Goal: Task Accomplishment & Management: Manage account settings

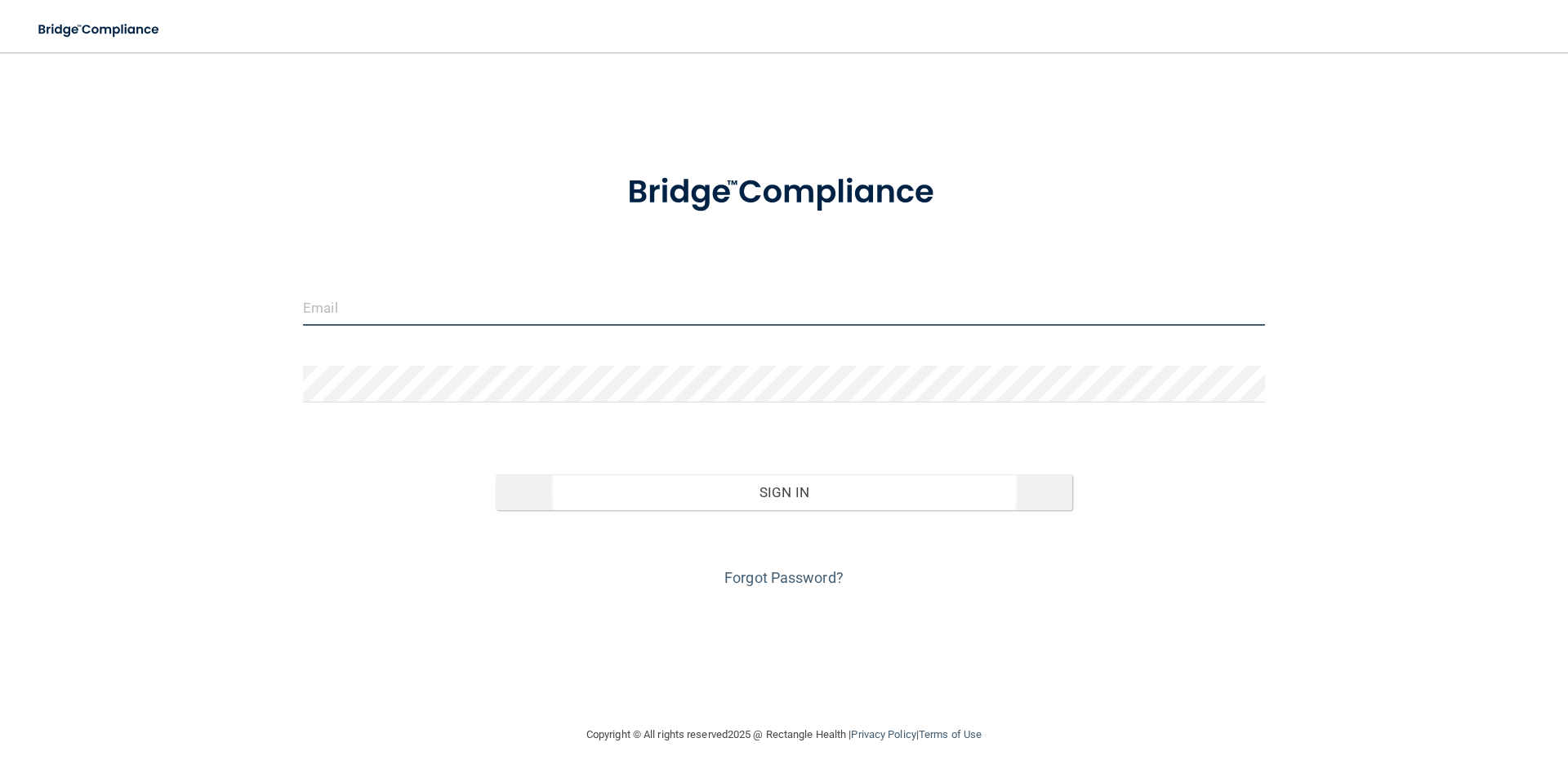
type input "[EMAIL_ADDRESS][DOMAIN_NAME]"
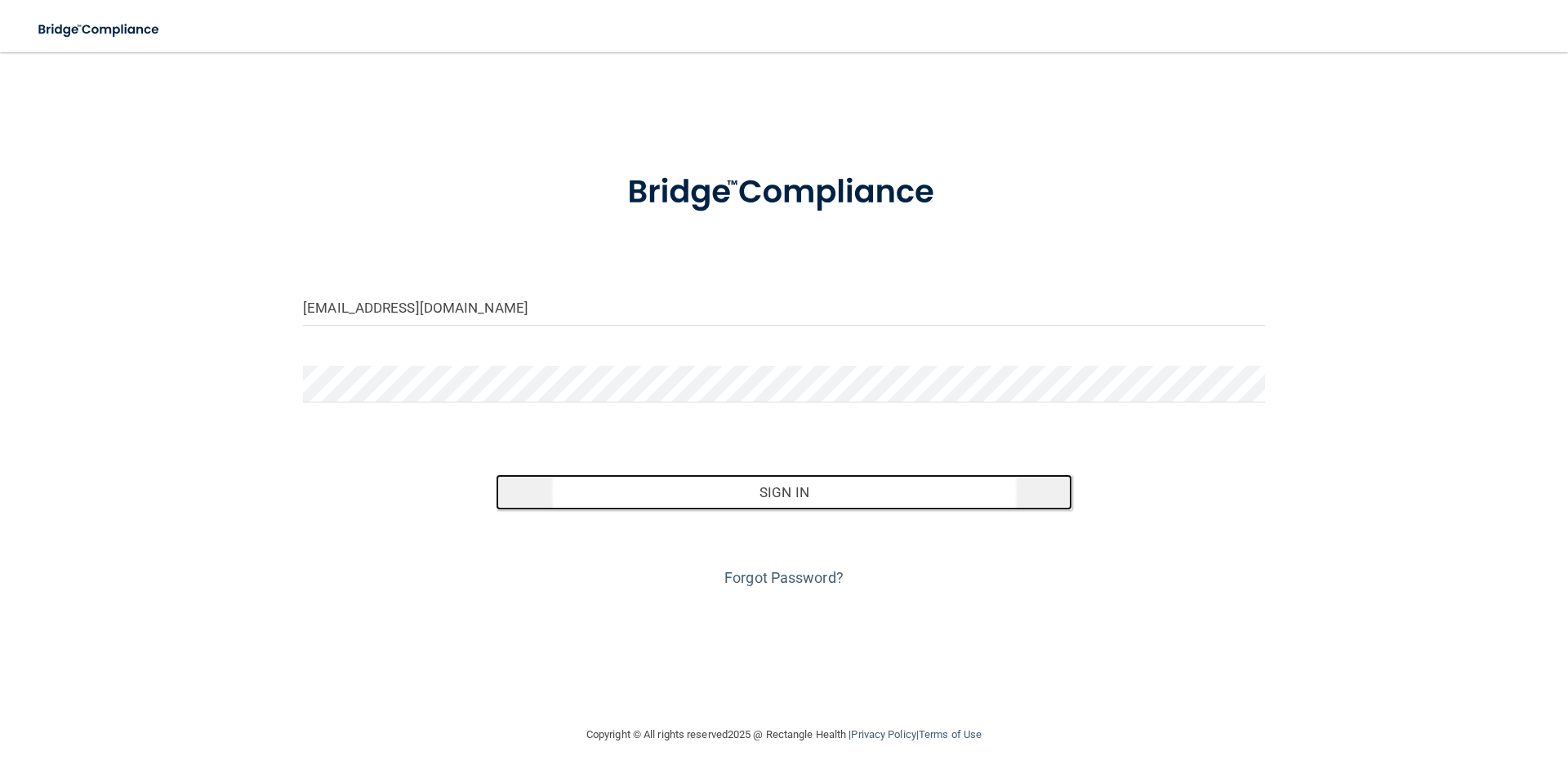
click at [838, 500] on button "Sign In" at bounding box center [784, 492] width 577 height 36
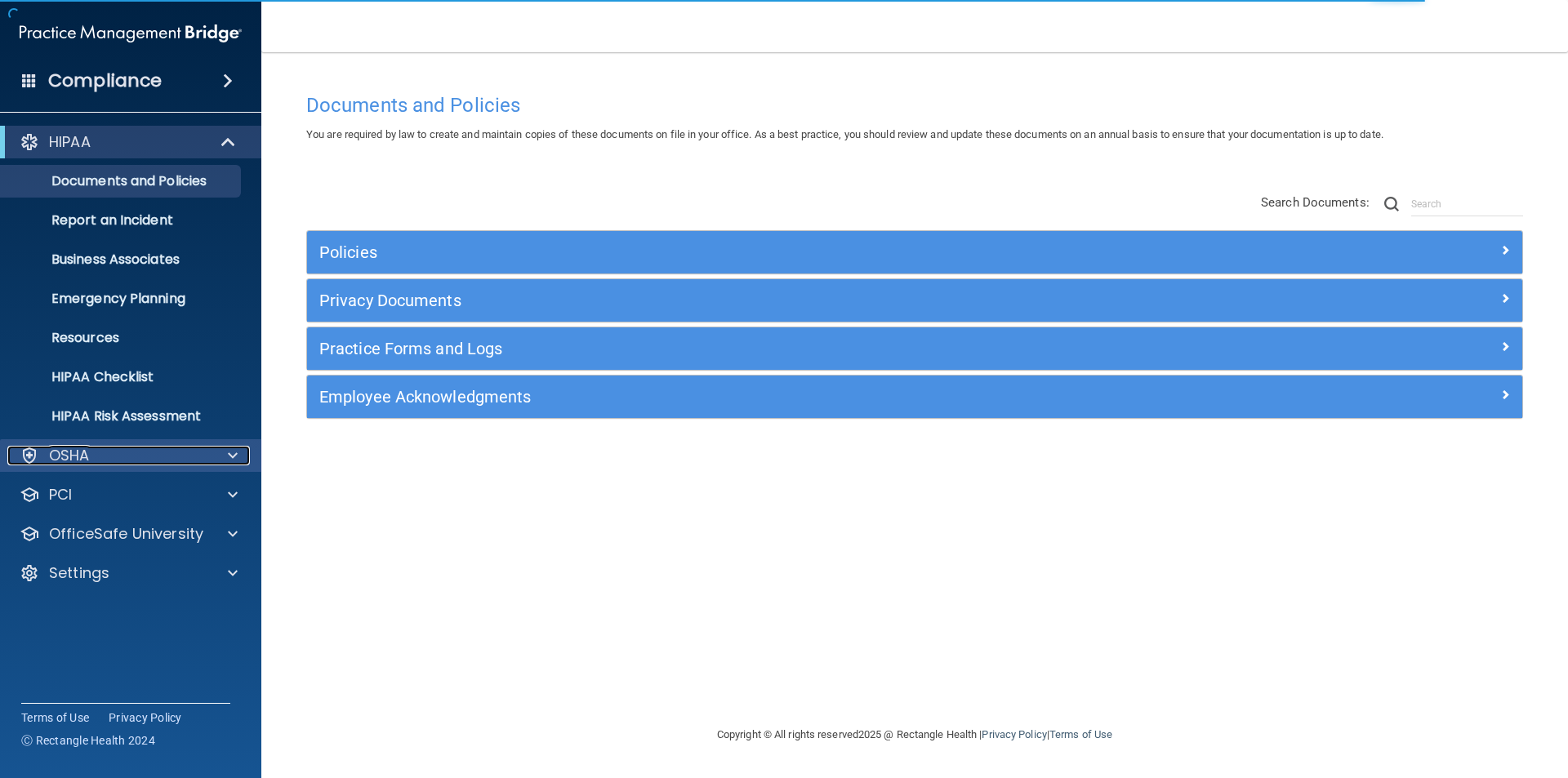
click at [85, 460] on p "OSHA" at bounding box center [69, 456] width 41 height 20
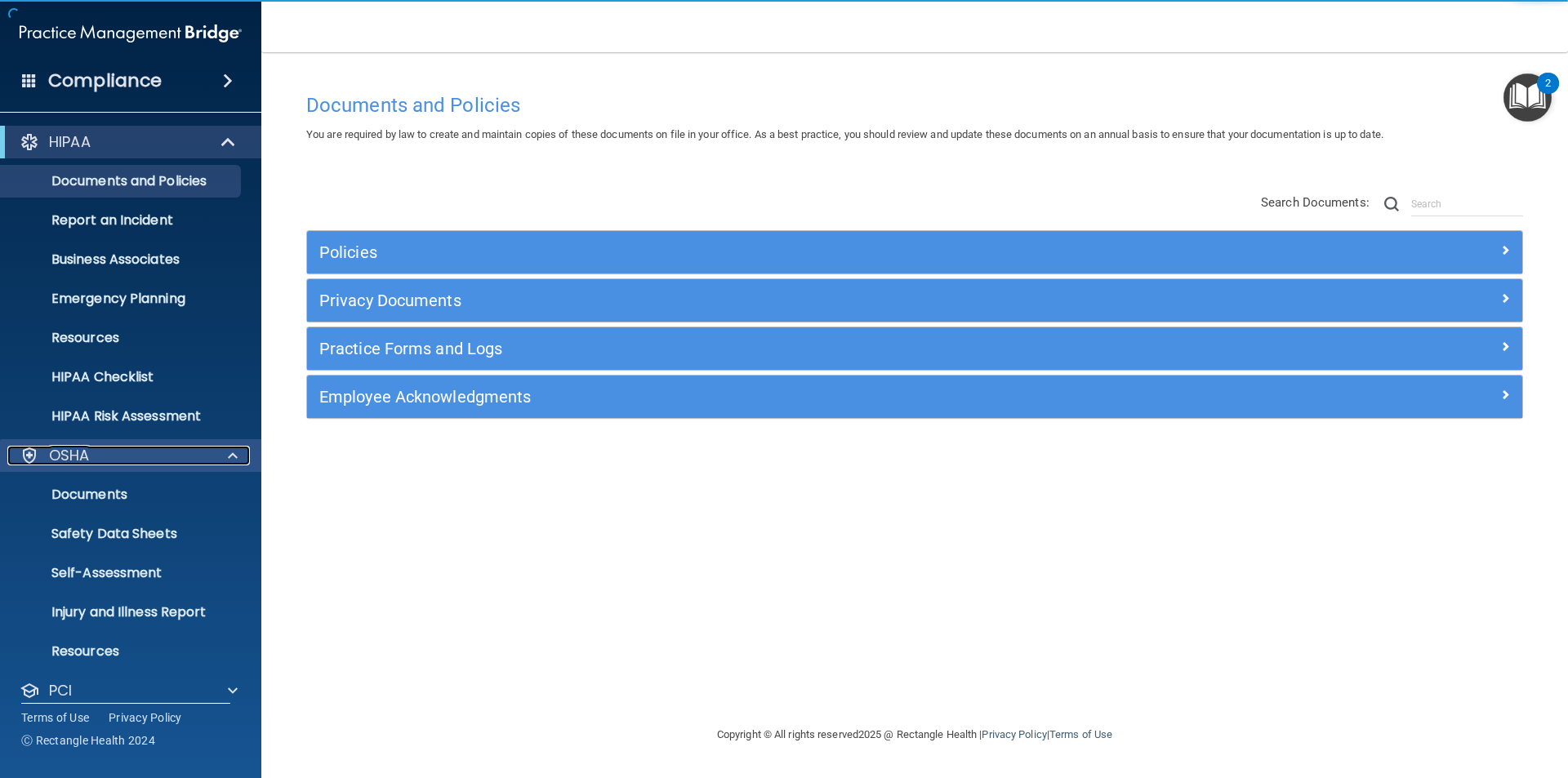
click at [110, 451] on div "OSHA" at bounding box center [109, 456] width 203 height 20
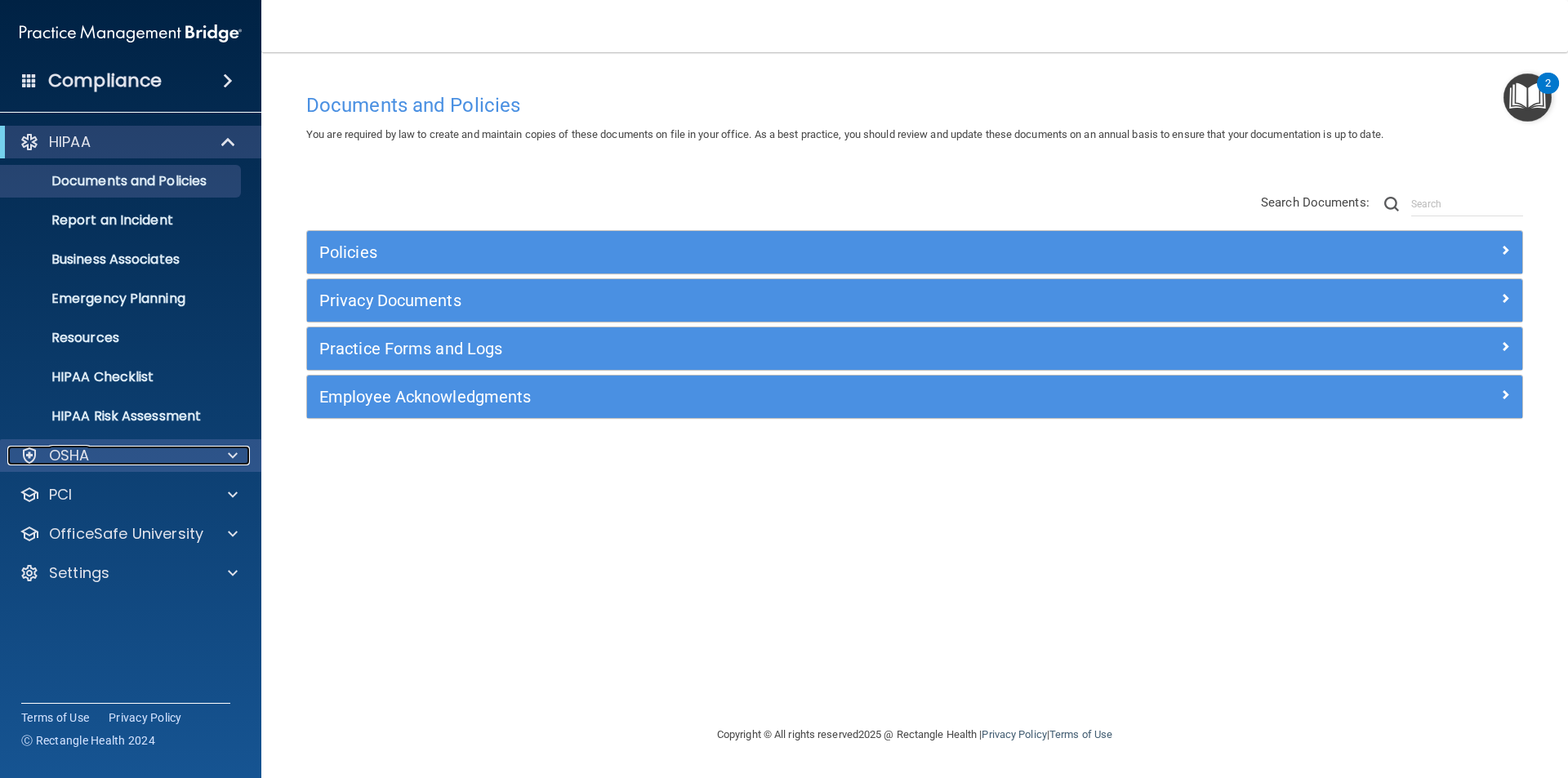
click at [119, 457] on div "OSHA" at bounding box center [109, 456] width 203 height 20
click at [147, 465] on div "OSHA" at bounding box center [131, 456] width 262 height 33
click at [234, 460] on span at bounding box center [233, 456] width 10 height 20
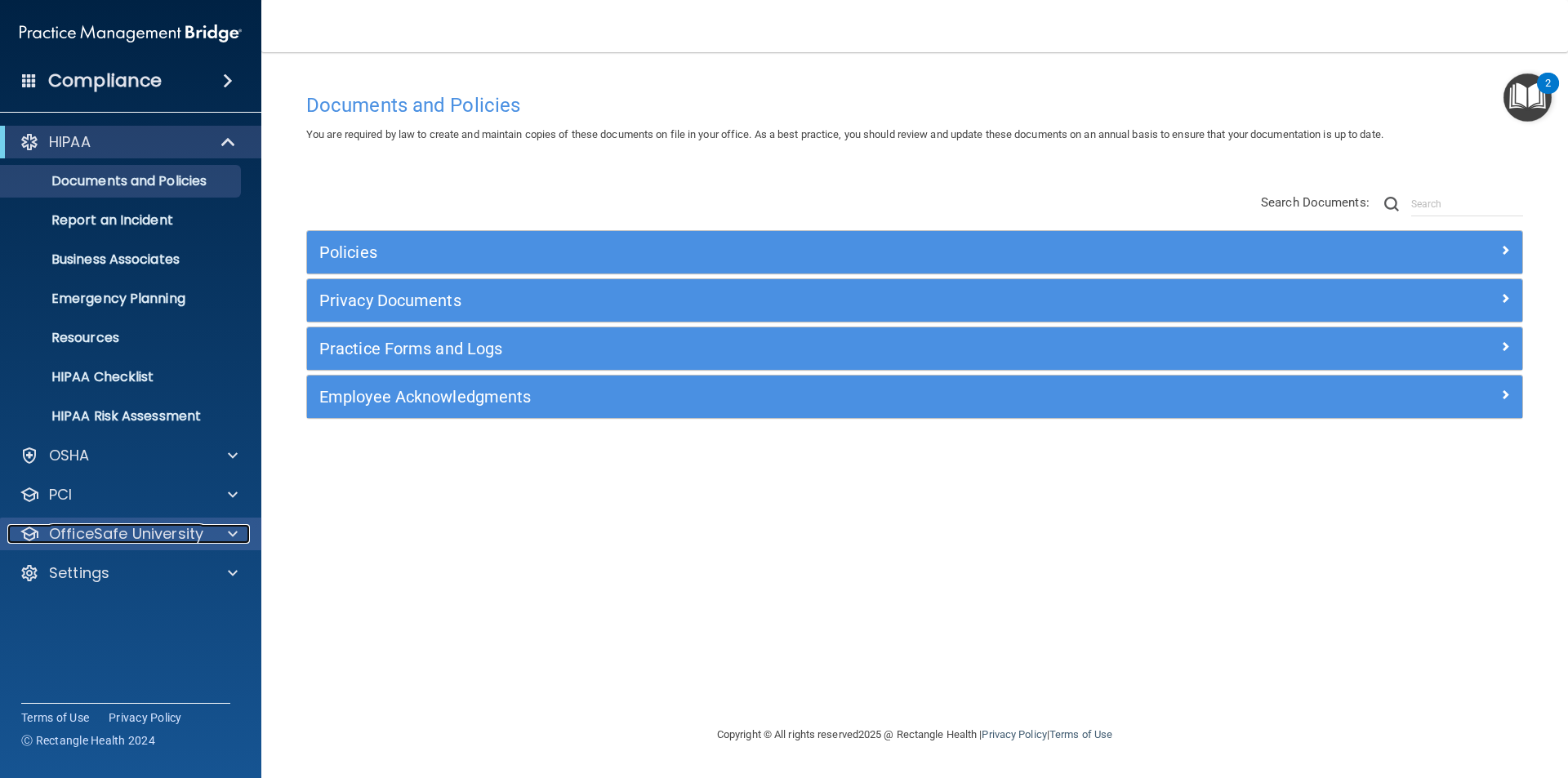
click at [164, 532] on p "OfficeSafe University" at bounding box center [126, 534] width 154 height 20
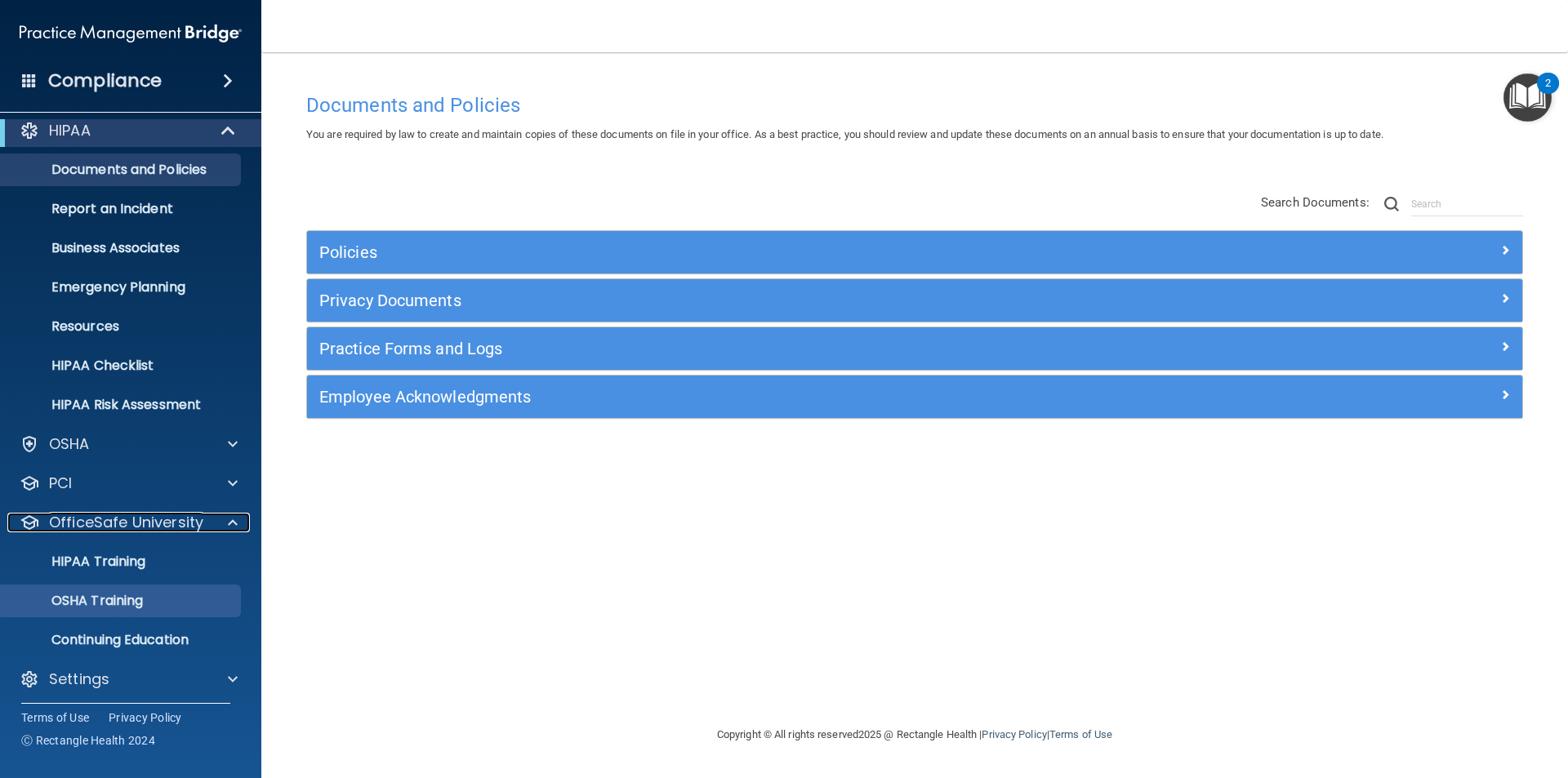
scroll to position [17, 0]
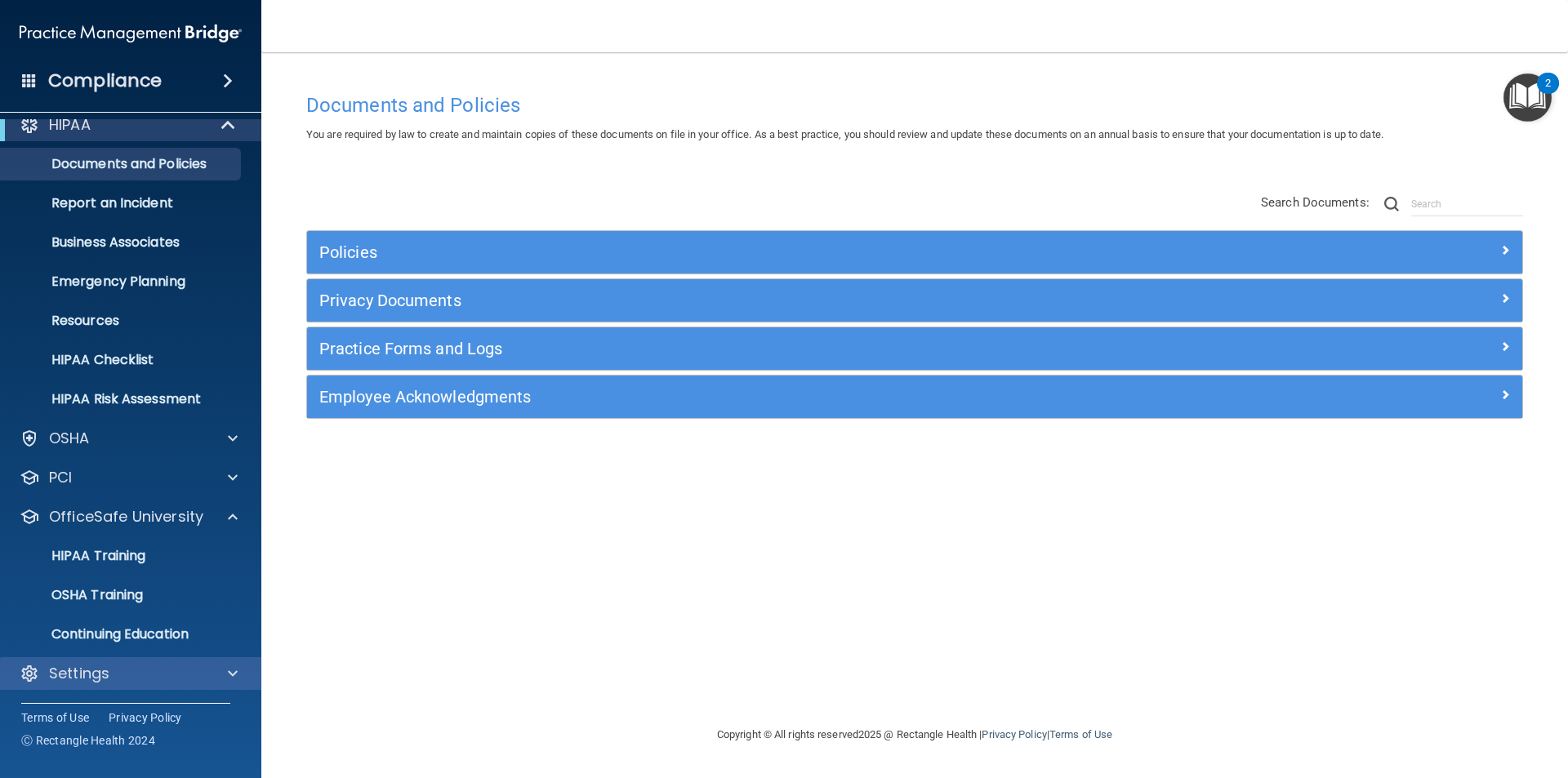
click at [118, 660] on div "Settings" at bounding box center [131, 674] width 262 height 33
click at [229, 671] on span at bounding box center [233, 674] width 10 height 20
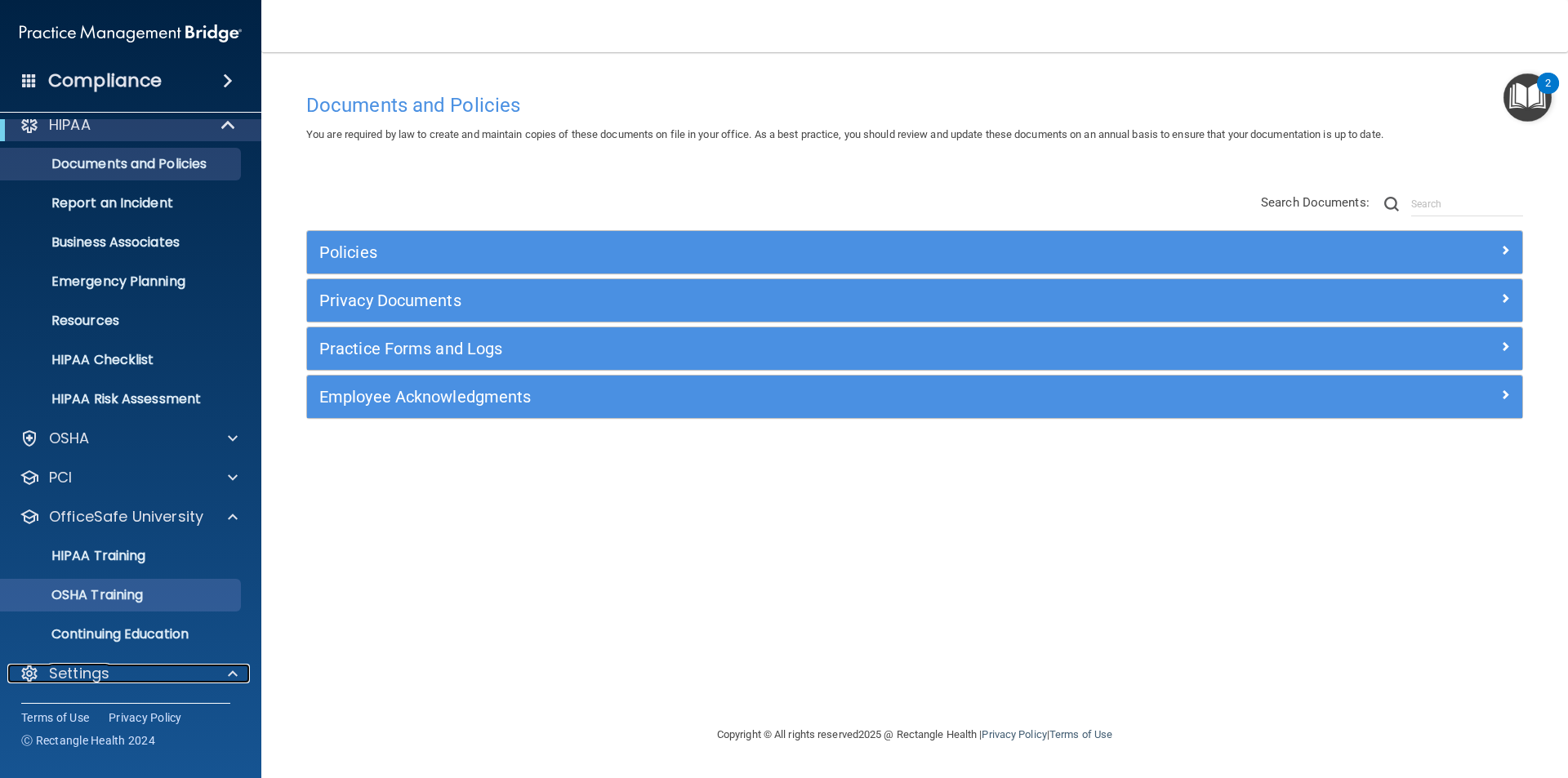
scroll to position [174, 0]
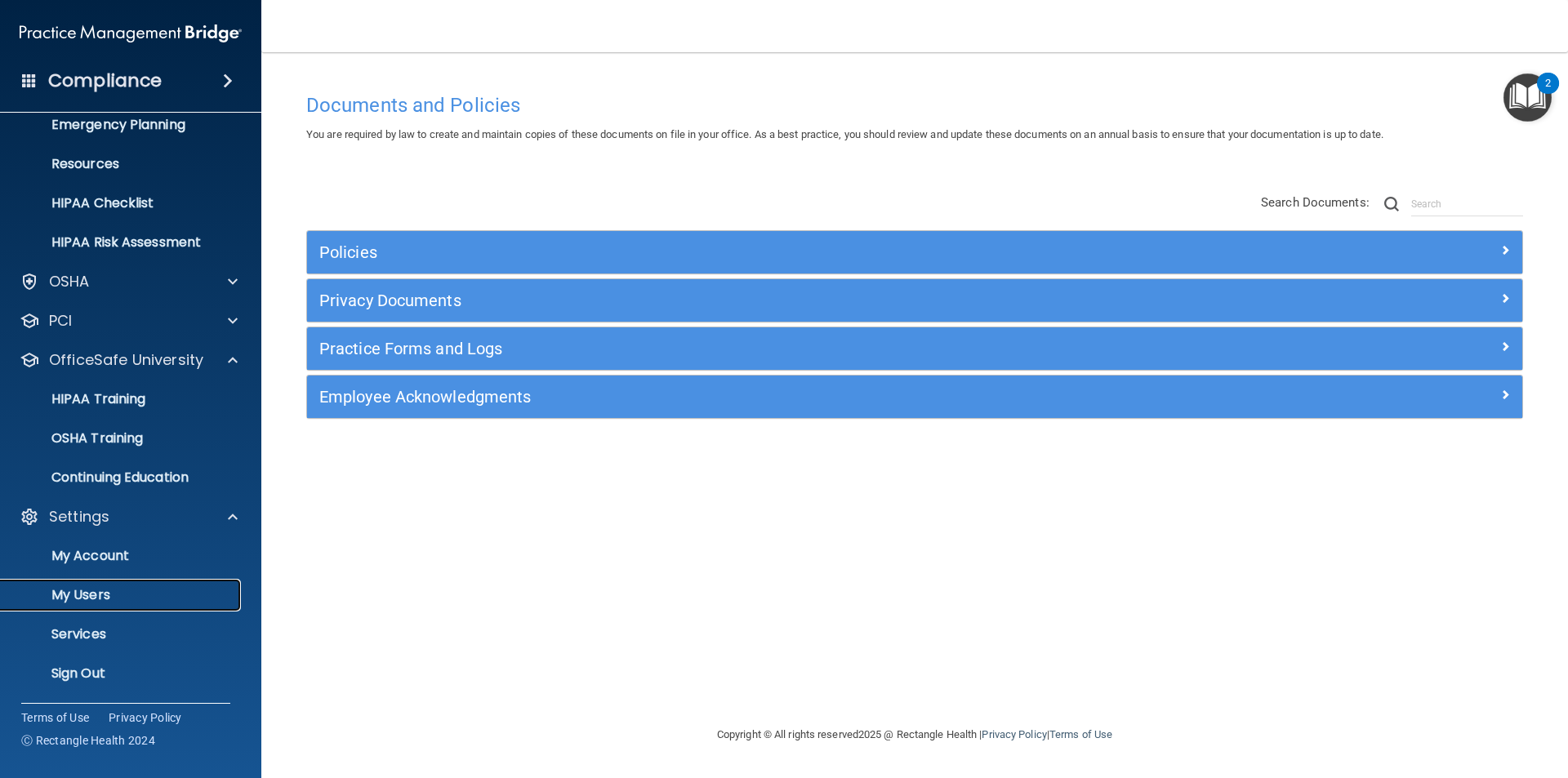
click at [99, 581] on link "My Users" at bounding box center [112, 595] width 257 height 33
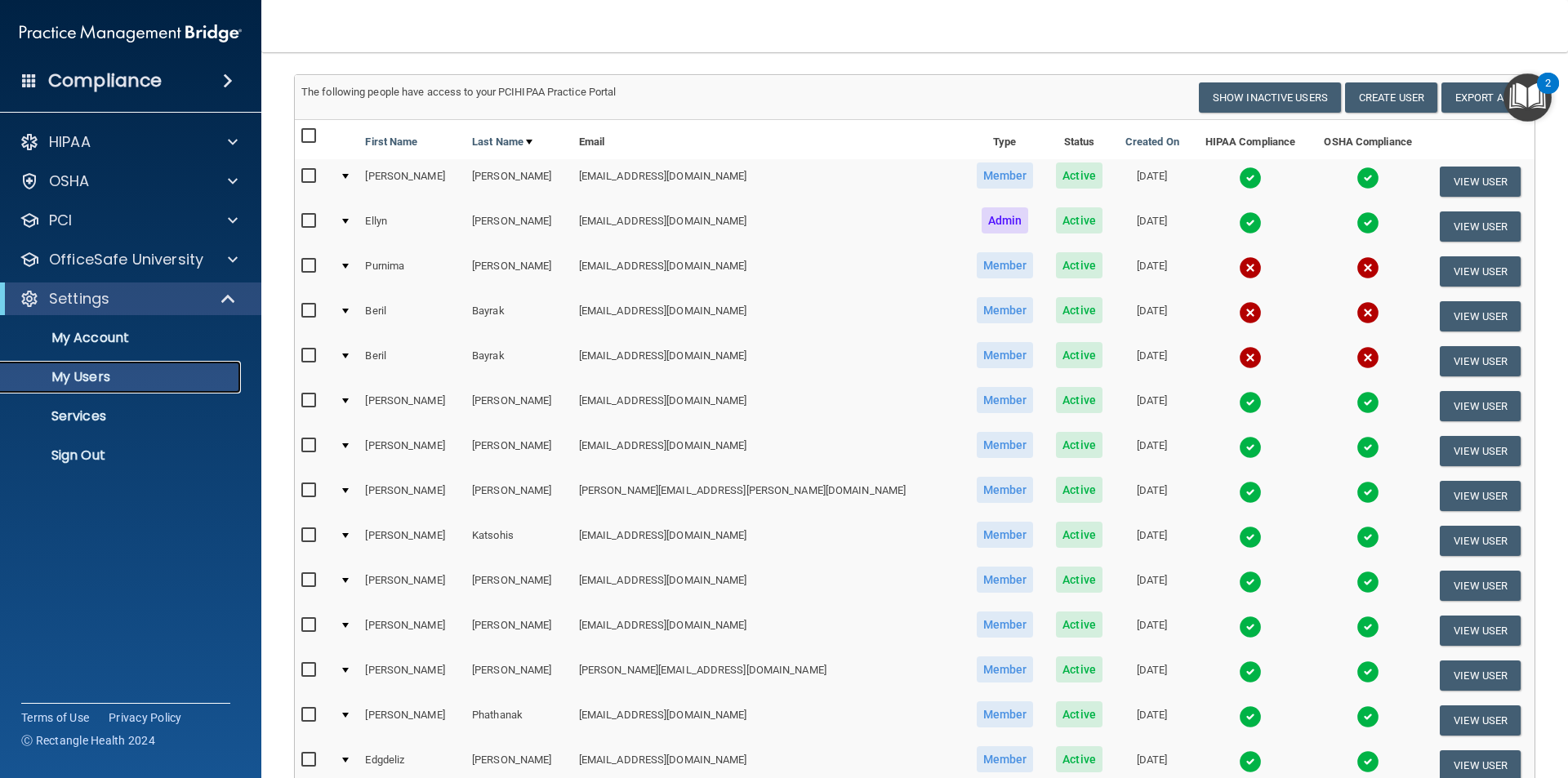
scroll to position [82, 0]
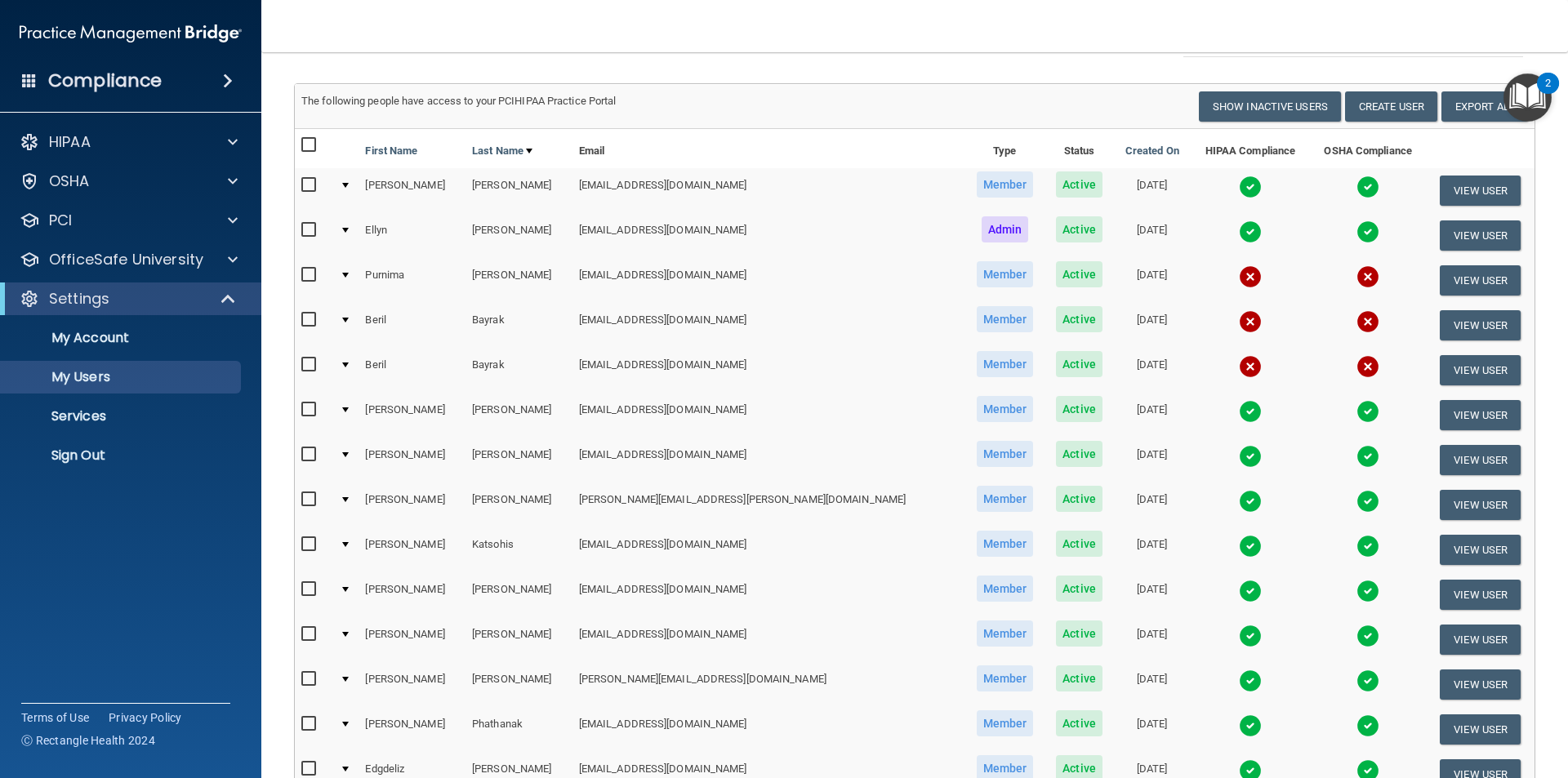
click at [302, 278] on input "checkbox" at bounding box center [310, 275] width 19 height 13
checkbox input "true"
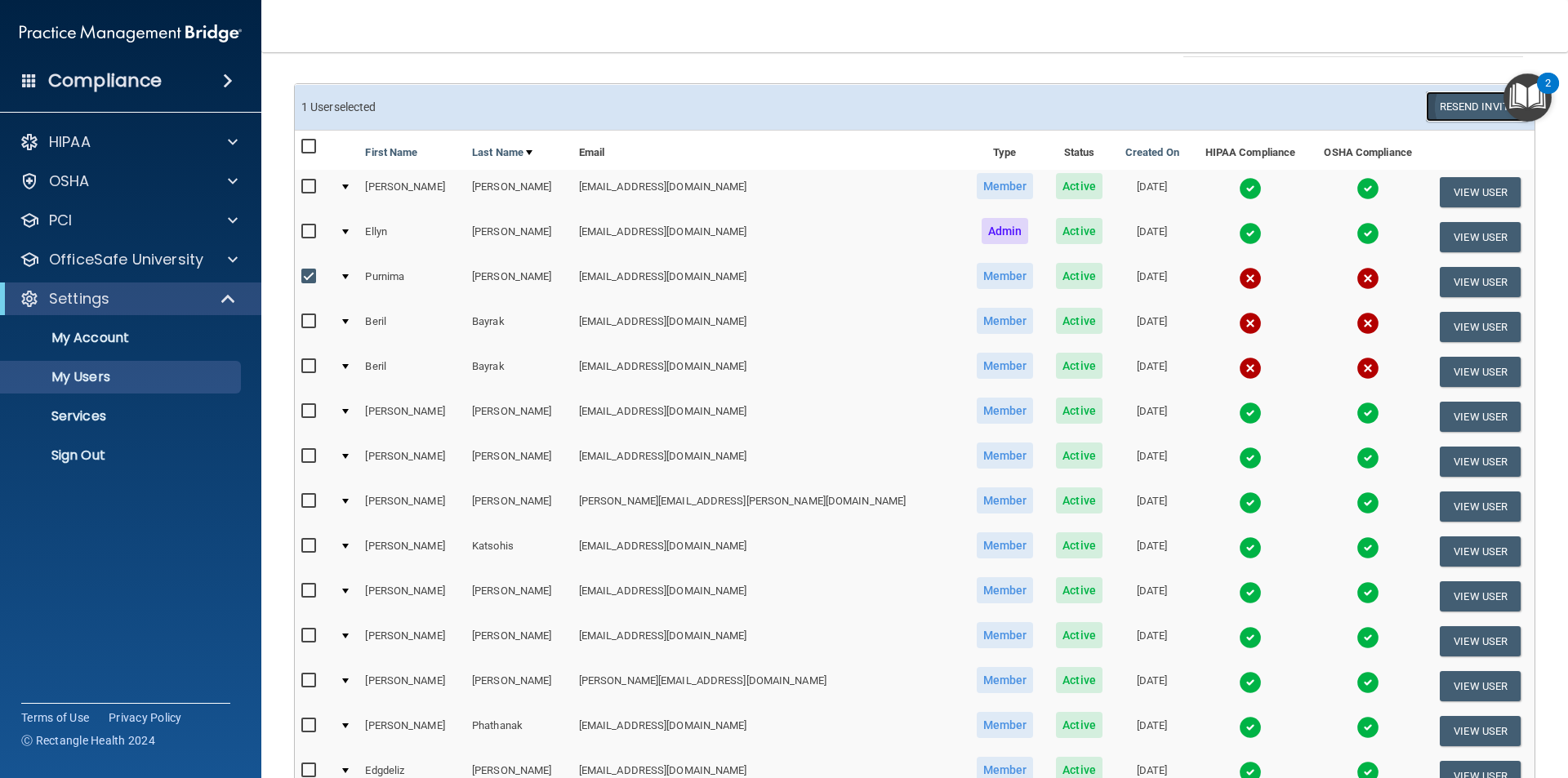
click at [1467, 102] on button "Resend Invite" at bounding box center [1477, 106] width 102 height 30
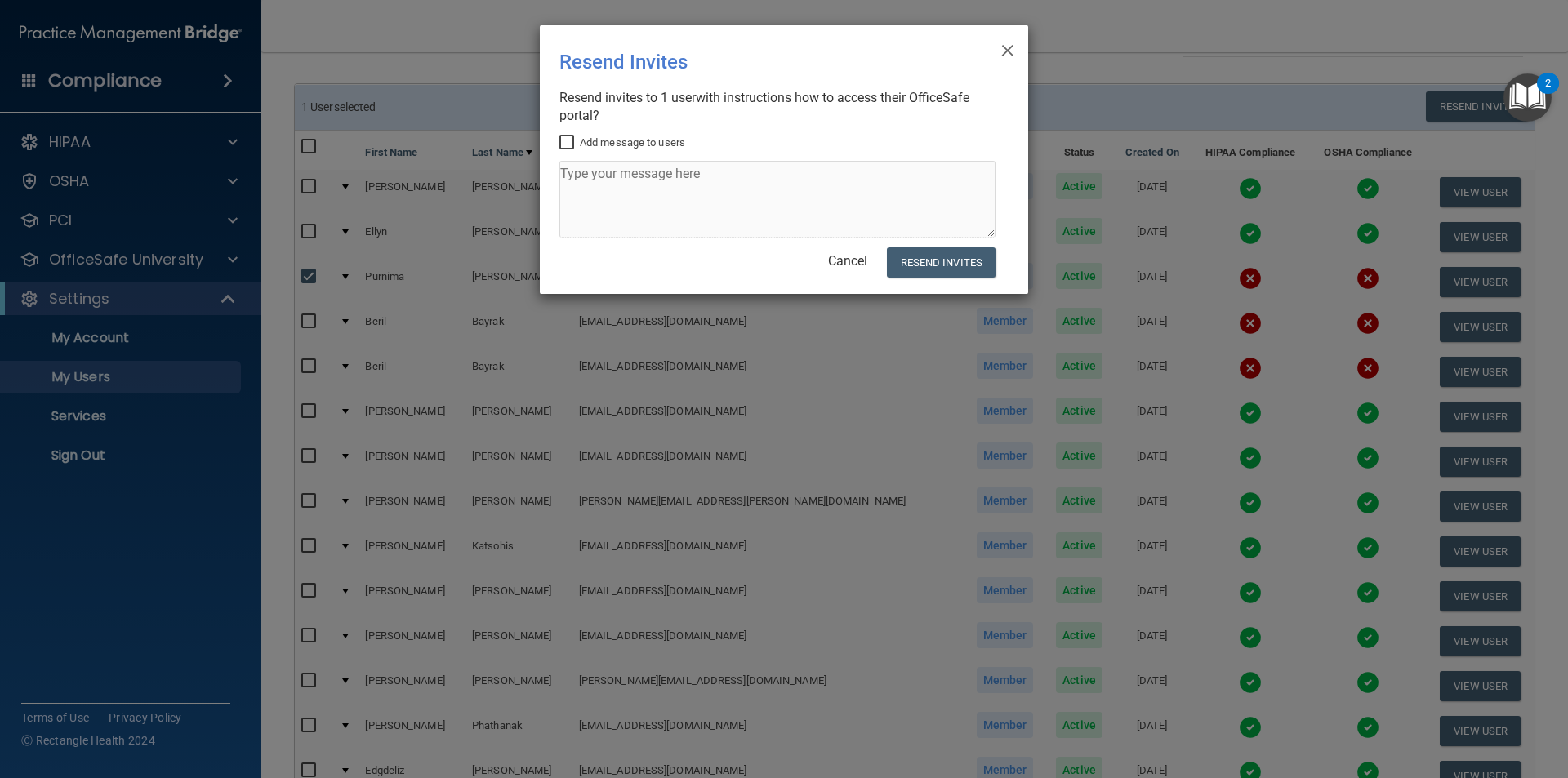
click at [624, 149] on label "Add message to users" at bounding box center [622, 143] width 126 height 20
click at [578, 149] on input "Add message to users" at bounding box center [568, 143] width 19 height 13
checkbox input "true"
click at [621, 185] on textarea at bounding box center [777, 199] width 436 height 77
type textarea "Please complete the trainings when you have a chance :)"
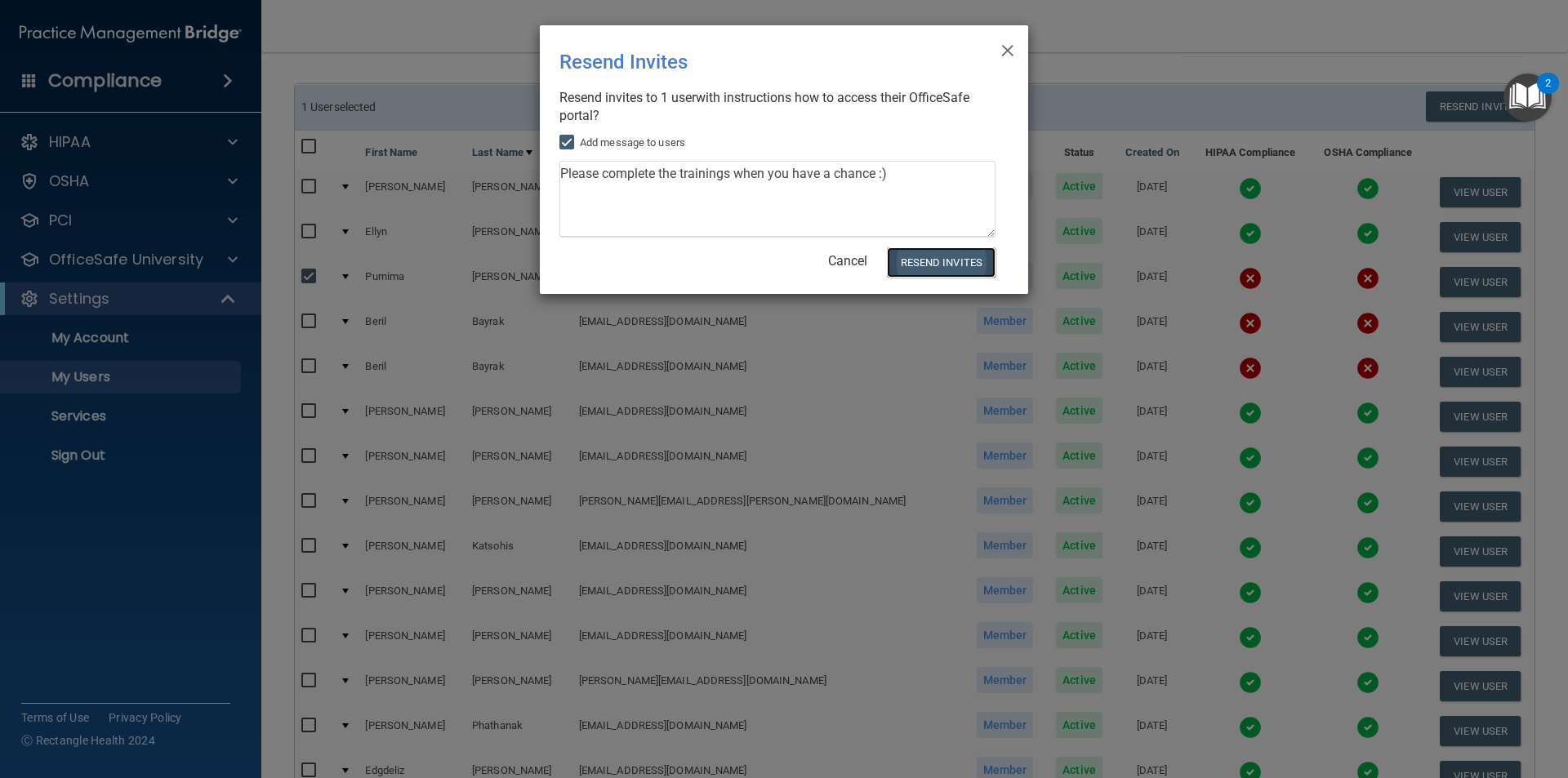
click at [961, 258] on button "Resend Invites" at bounding box center [941, 262] width 109 height 30
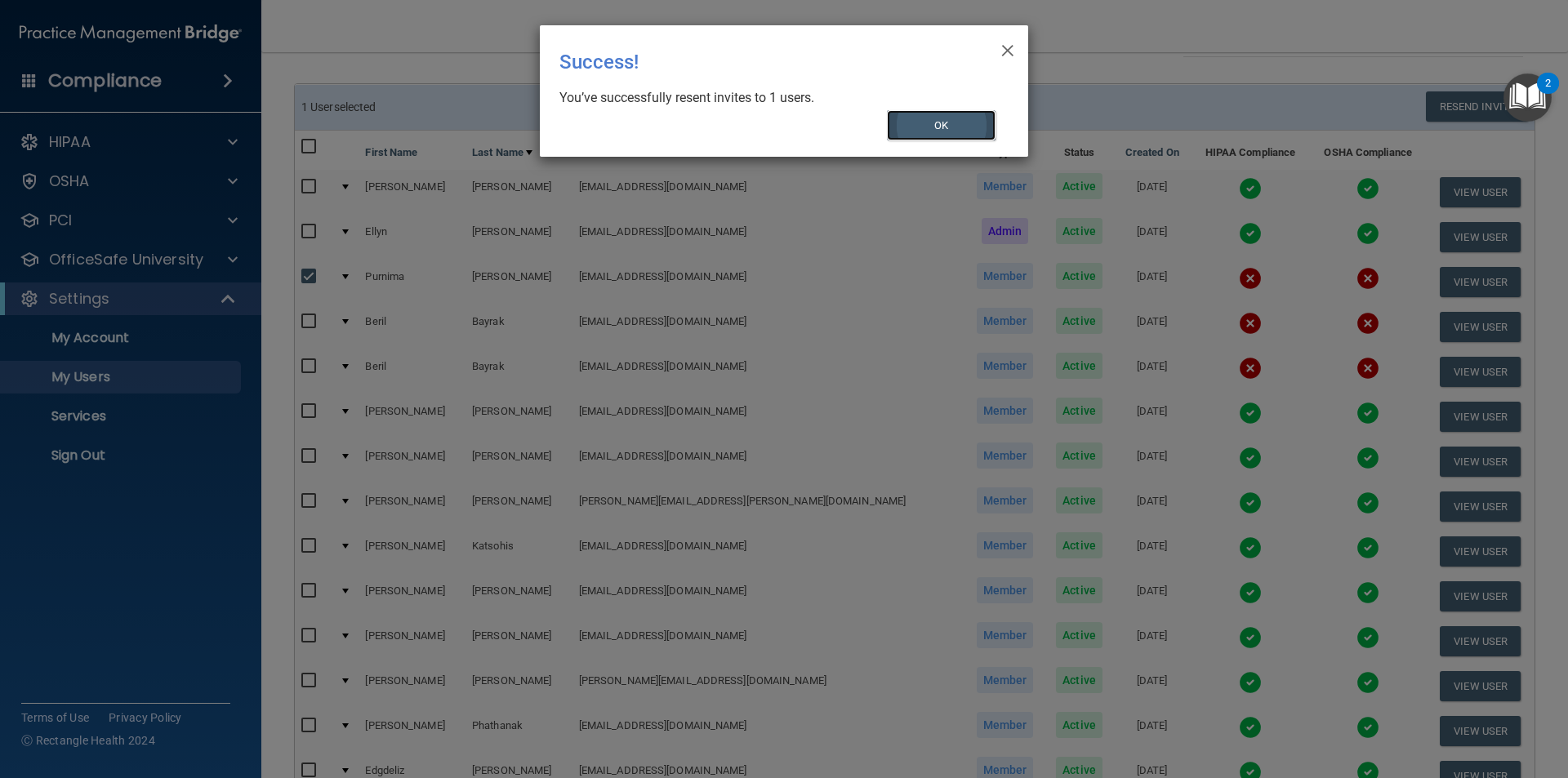
click at [967, 121] on button "OK" at bounding box center [942, 125] width 109 height 30
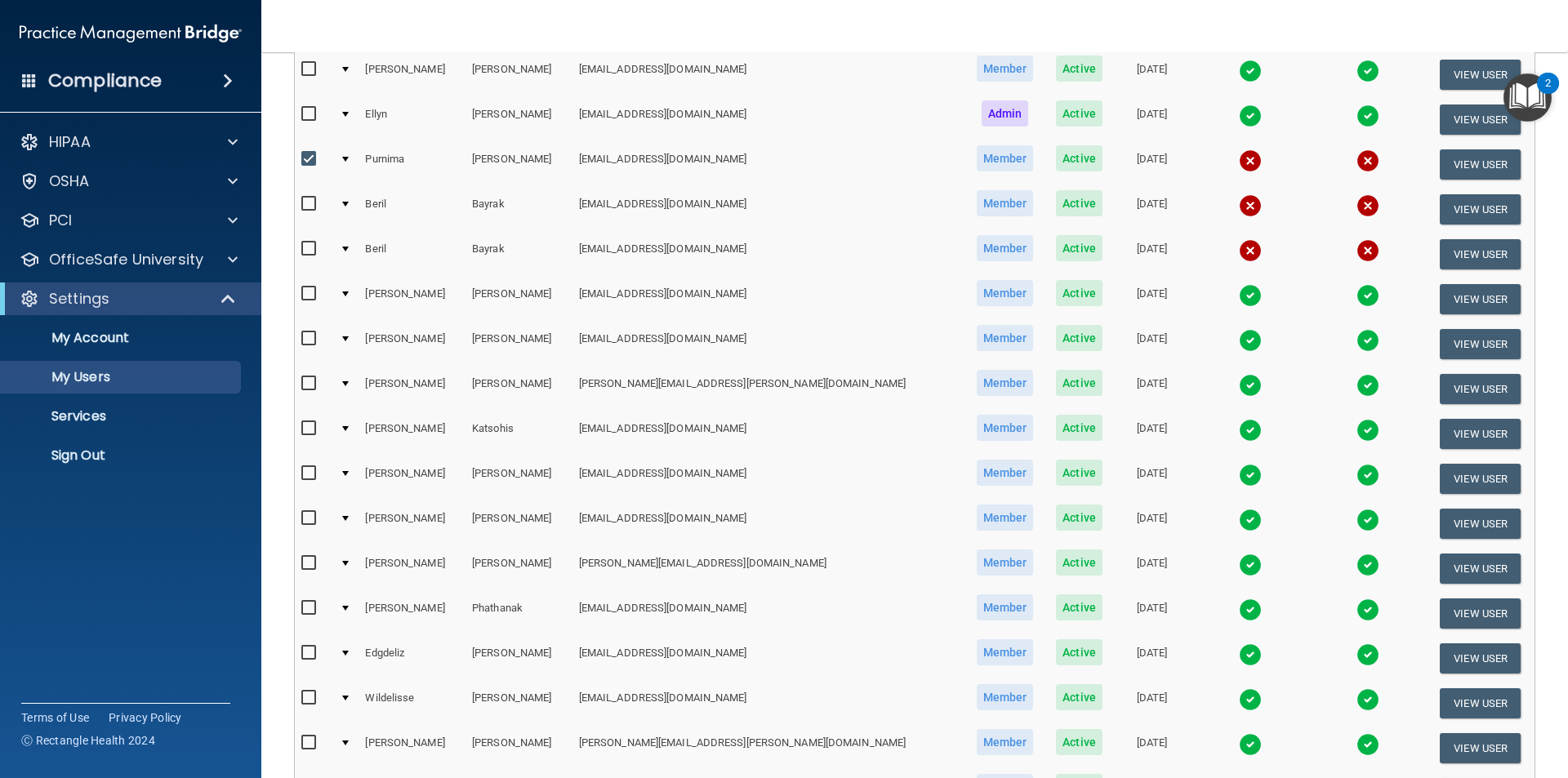
scroll to position [408, 0]
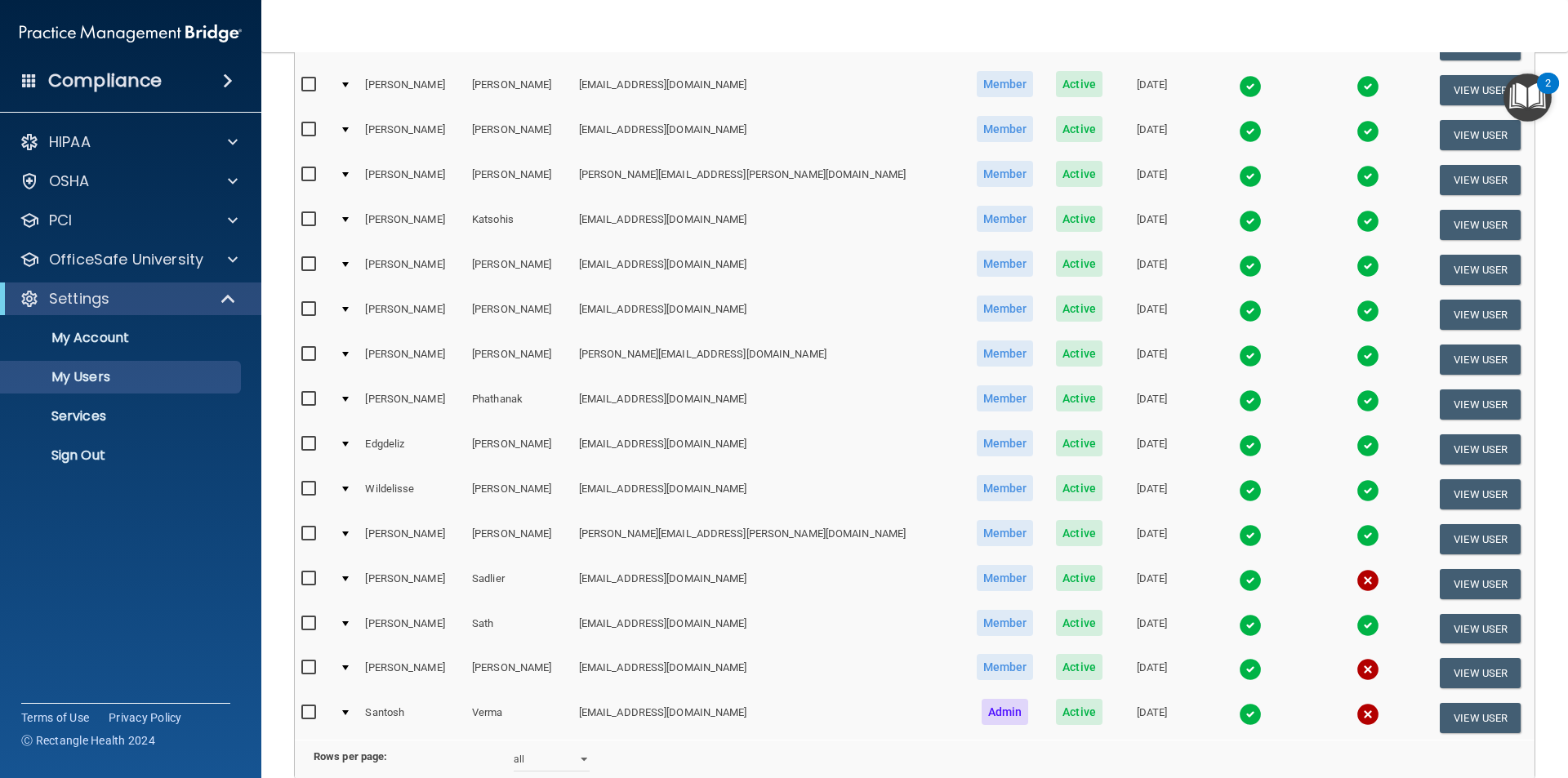
click at [309, 670] on input "checkbox" at bounding box center [310, 668] width 19 height 13
checkbox input "true"
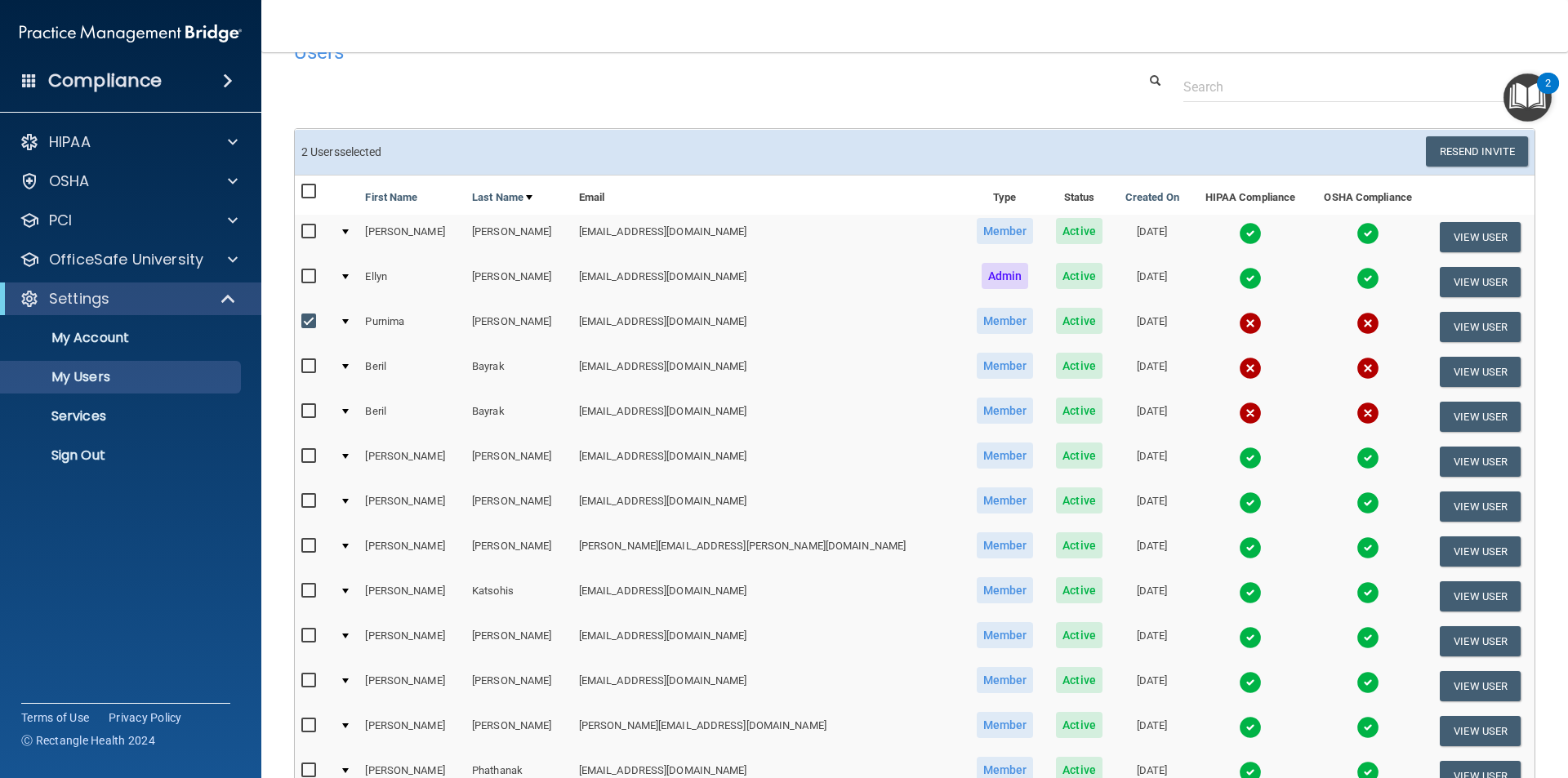
scroll to position [0, 0]
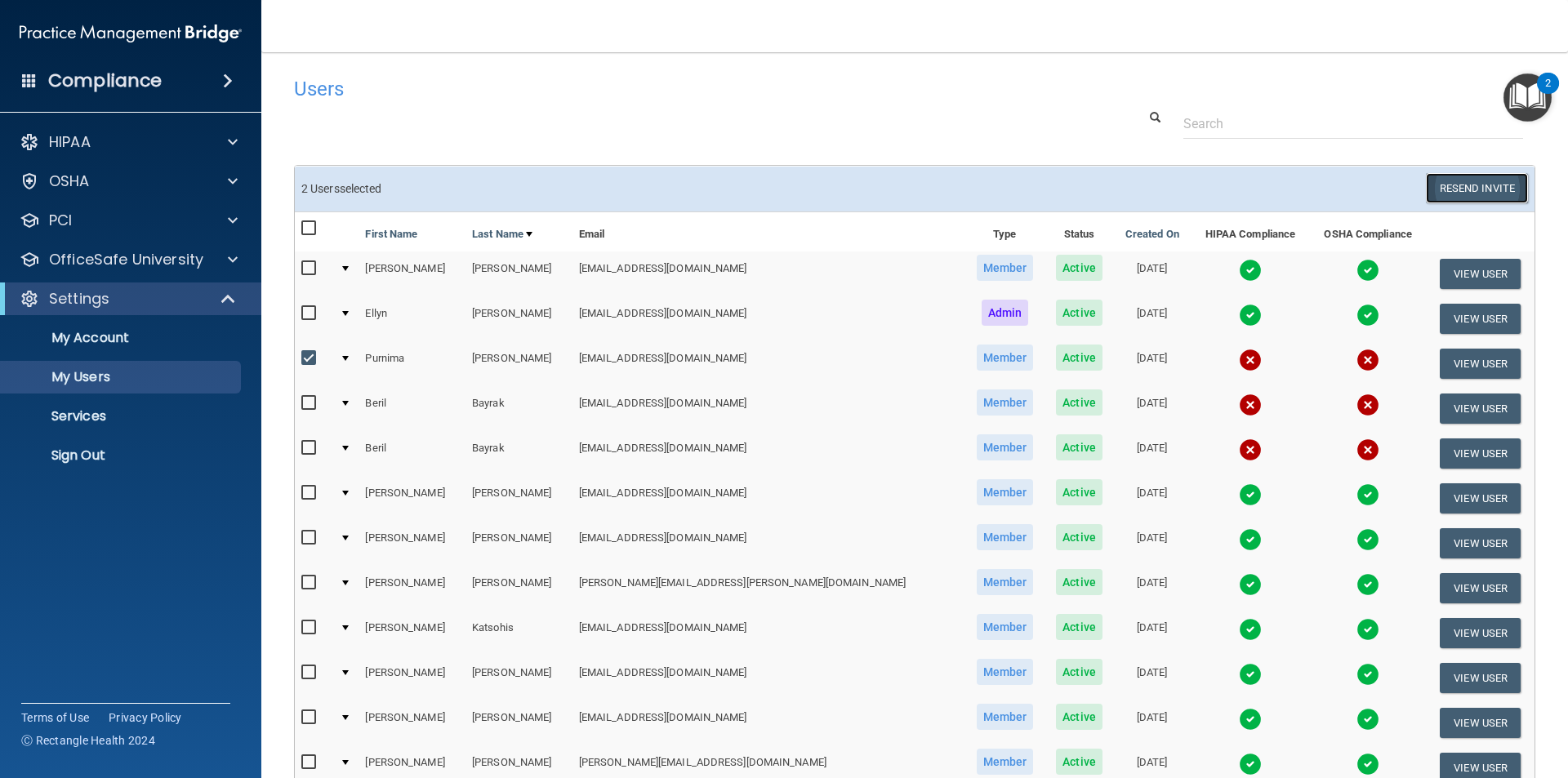
click at [1449, 180] on button "Resend Invite" at bounding box center [1477, 188] width 102 height 30
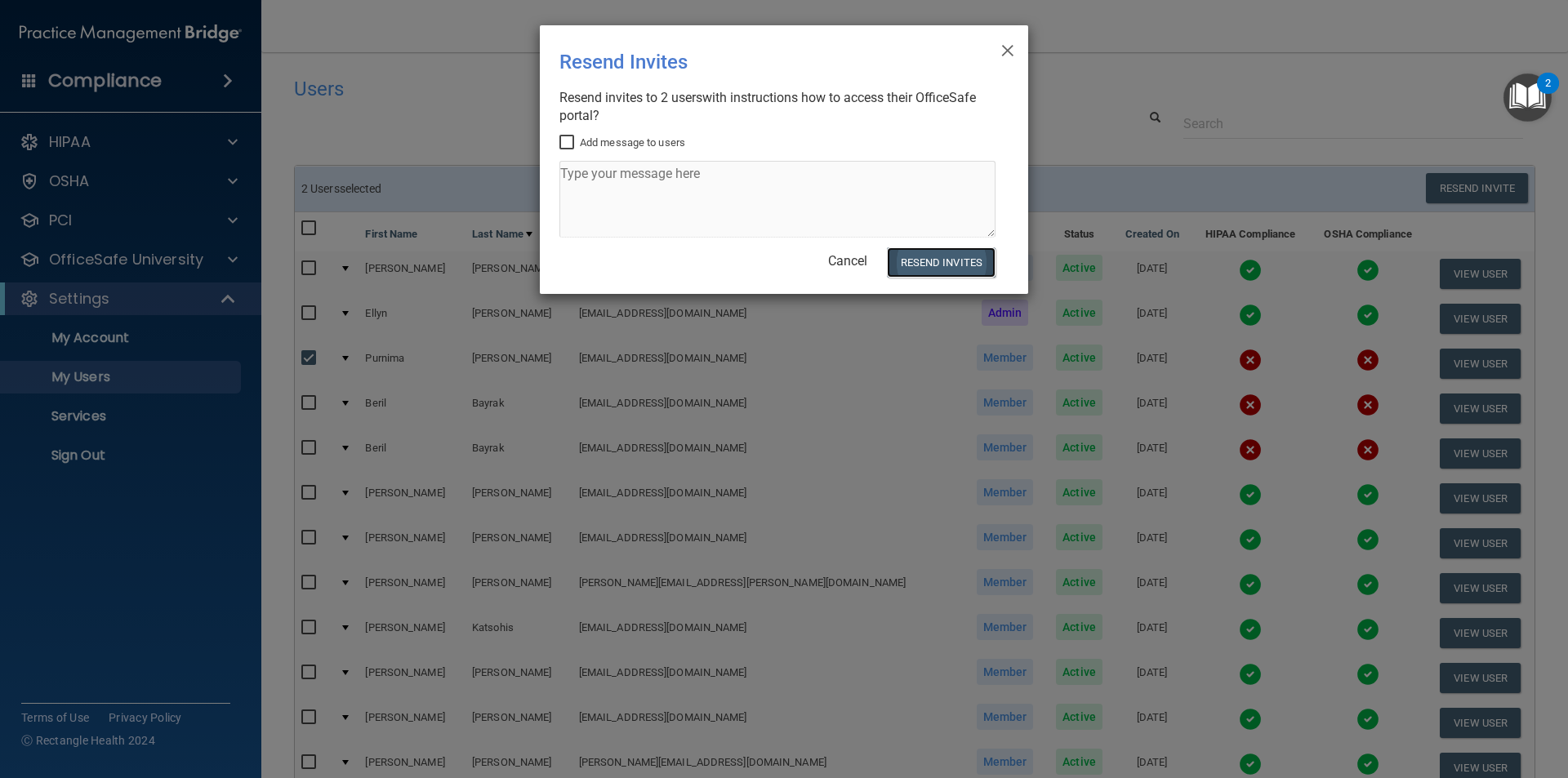
click at [947, 264] on button "Resend Invites" at bounding box center [941, 262] width 109 height 30
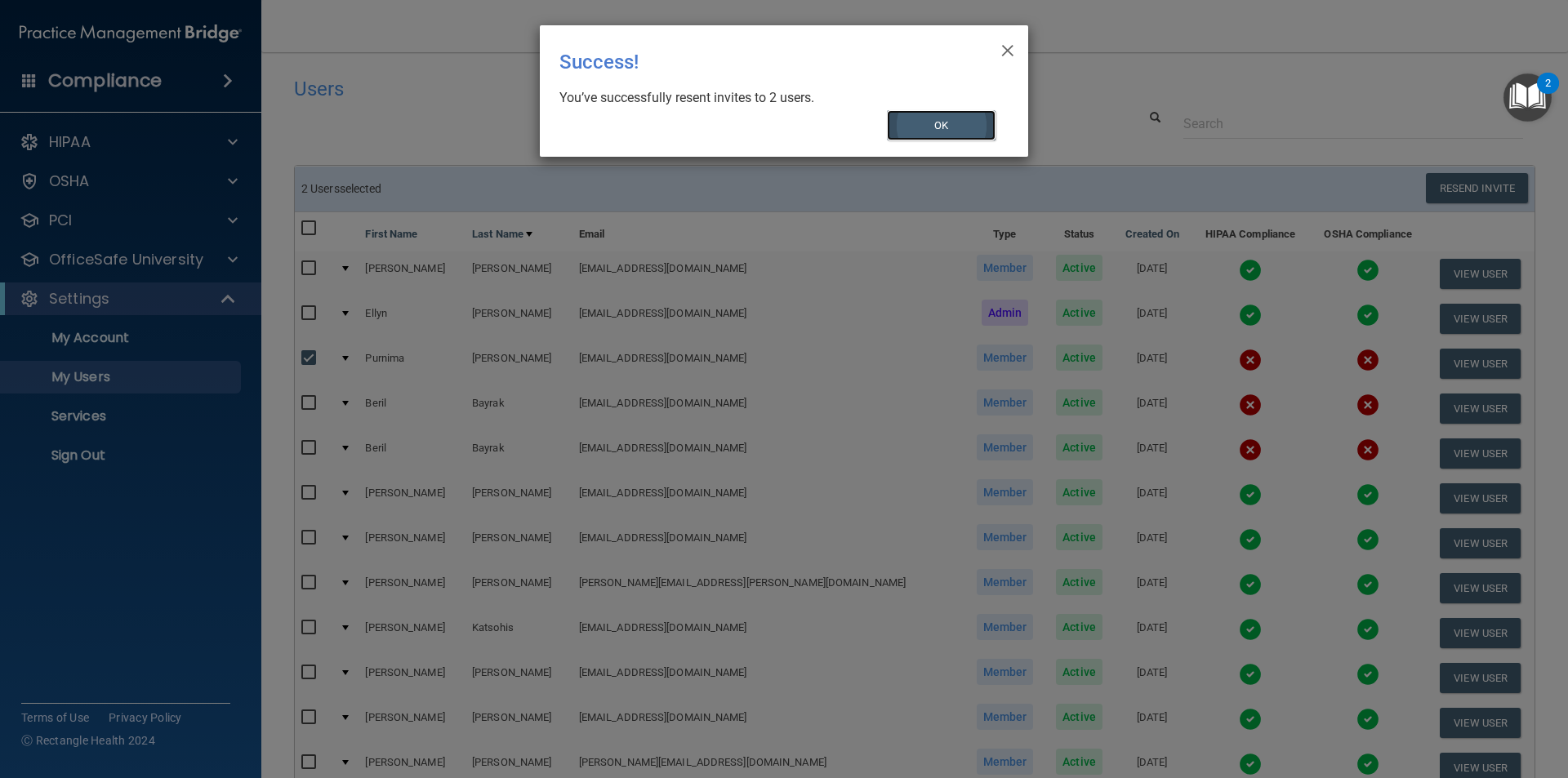
click at [954, 130] on button "OK" at bounding box center [942, 125] width 109 height 30
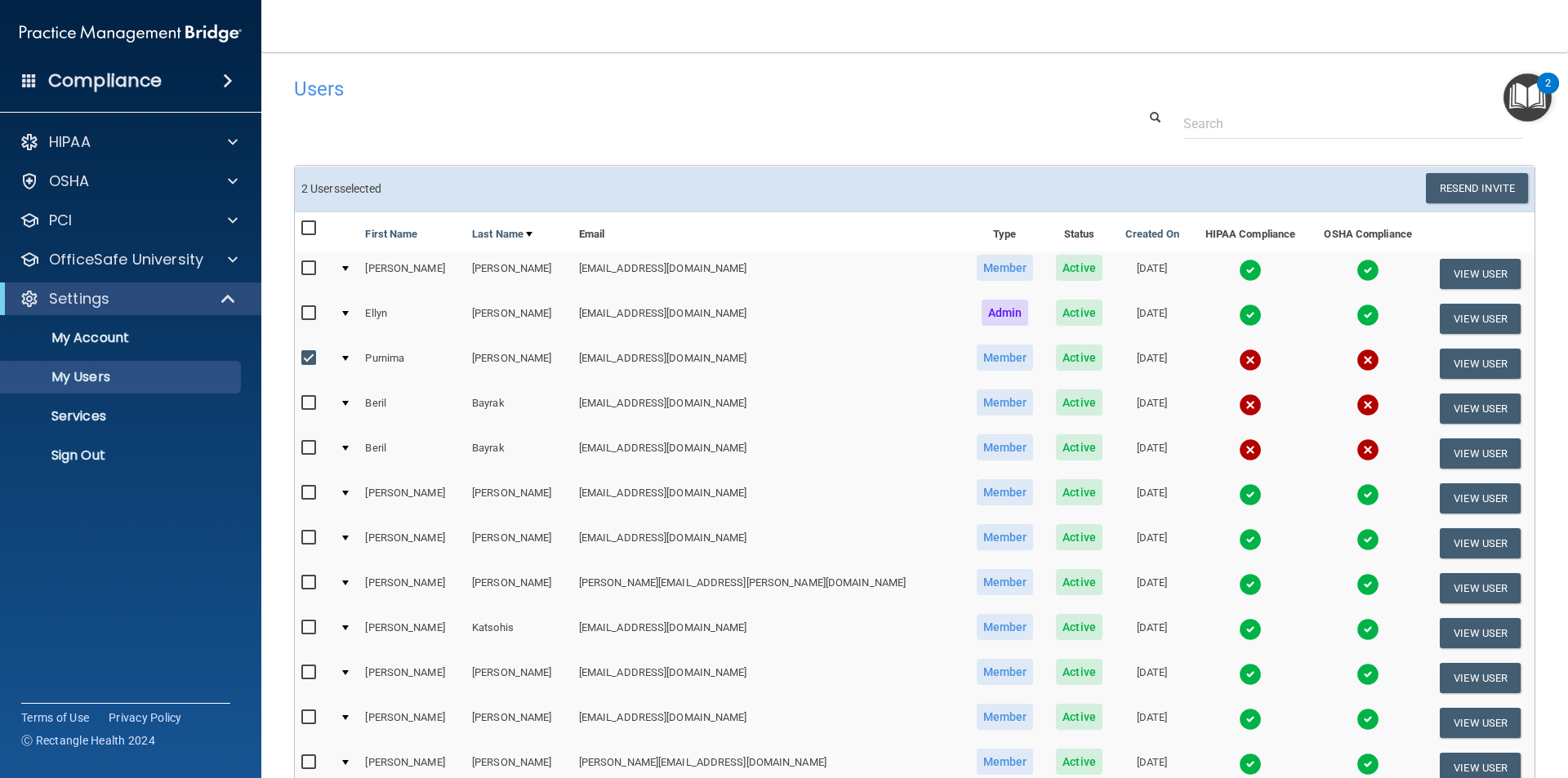
click at [310, 355] on input "checkbox" at bounding box center [310, 358] width 19 height 13
checkbox input "false"
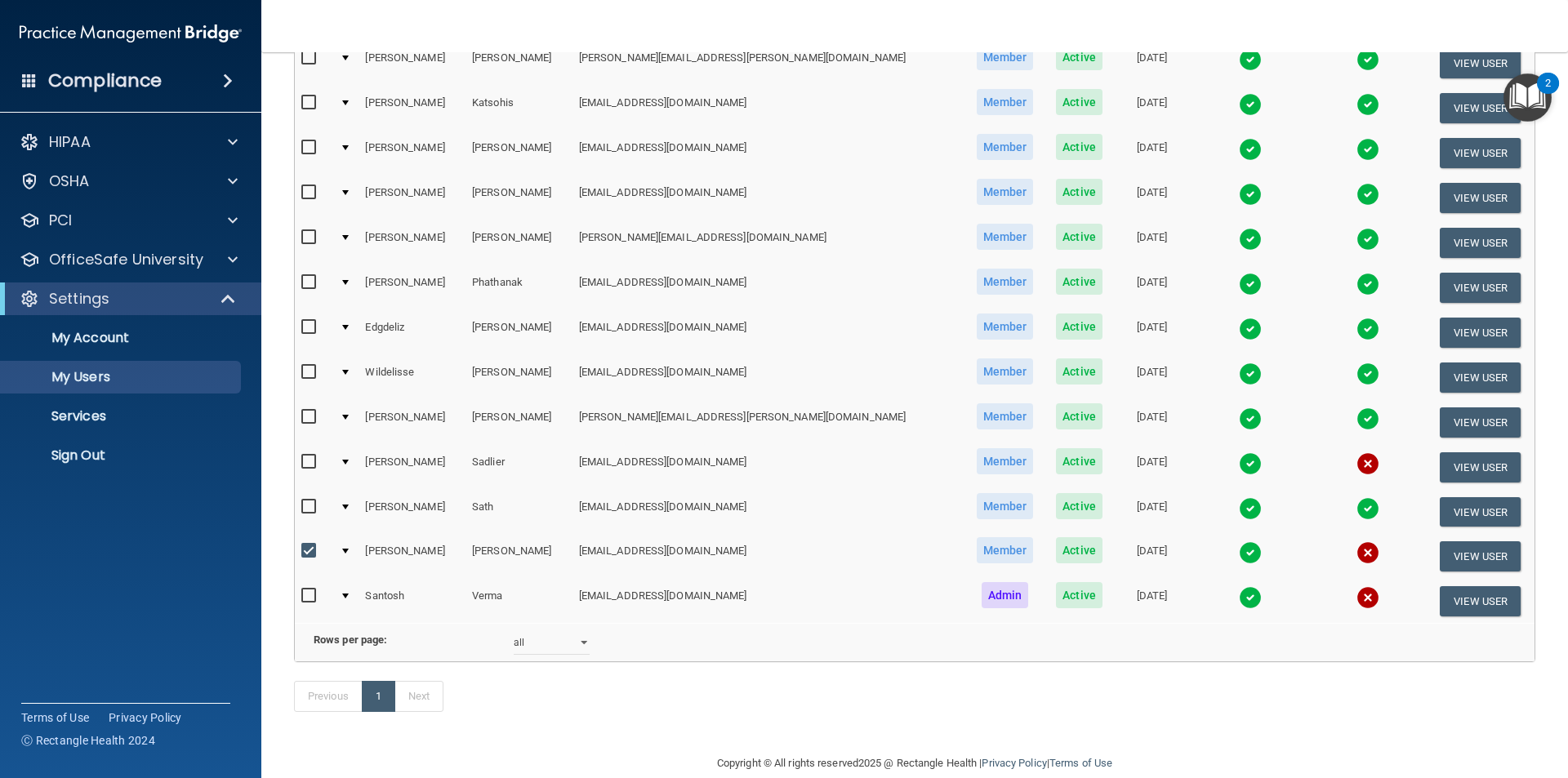
scroll to position [574, 0]
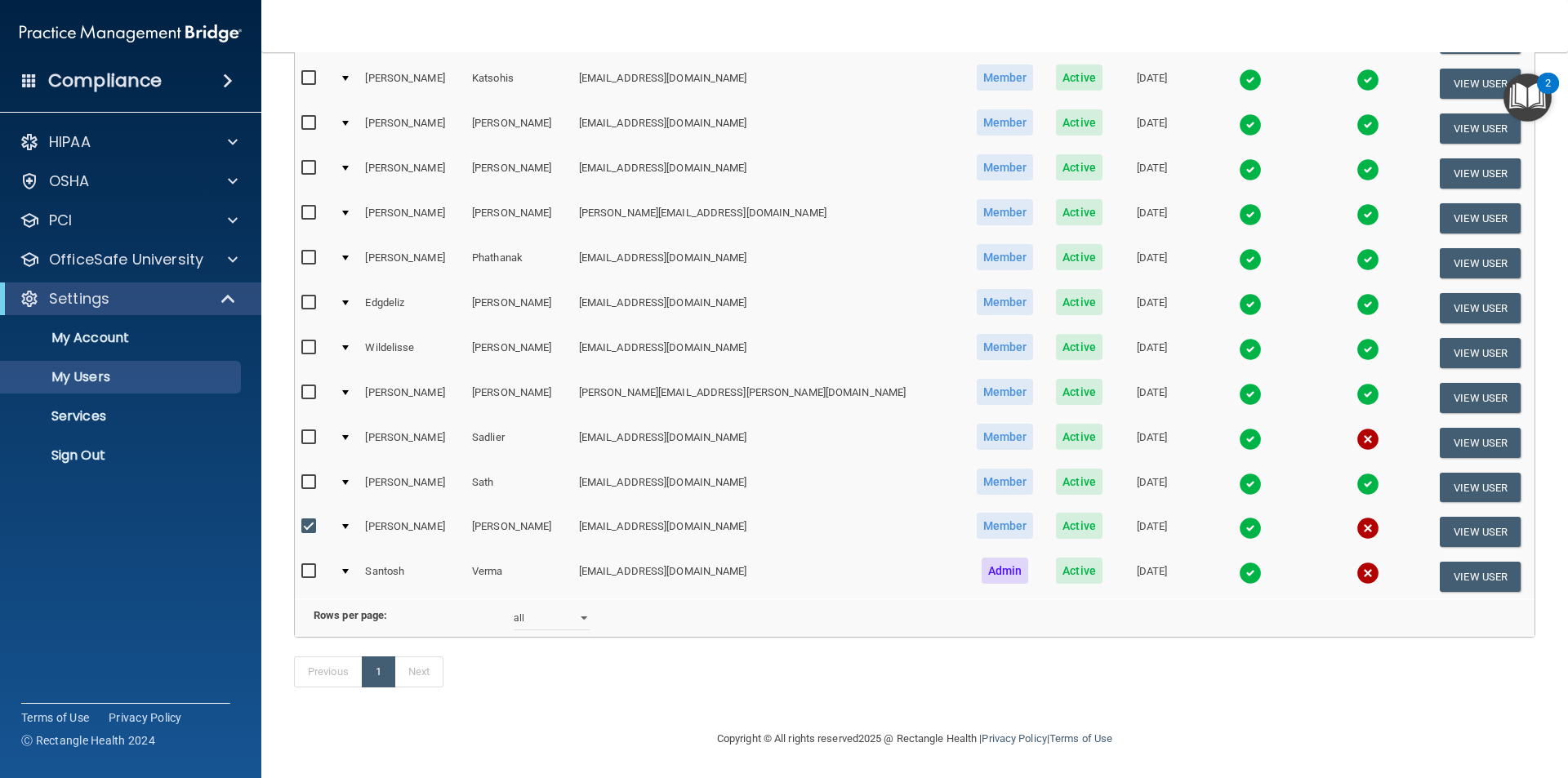
click at [305, 520] on input "checkbox" at bounding box center [310, 527] width 19 height 13
checkbox input "false"
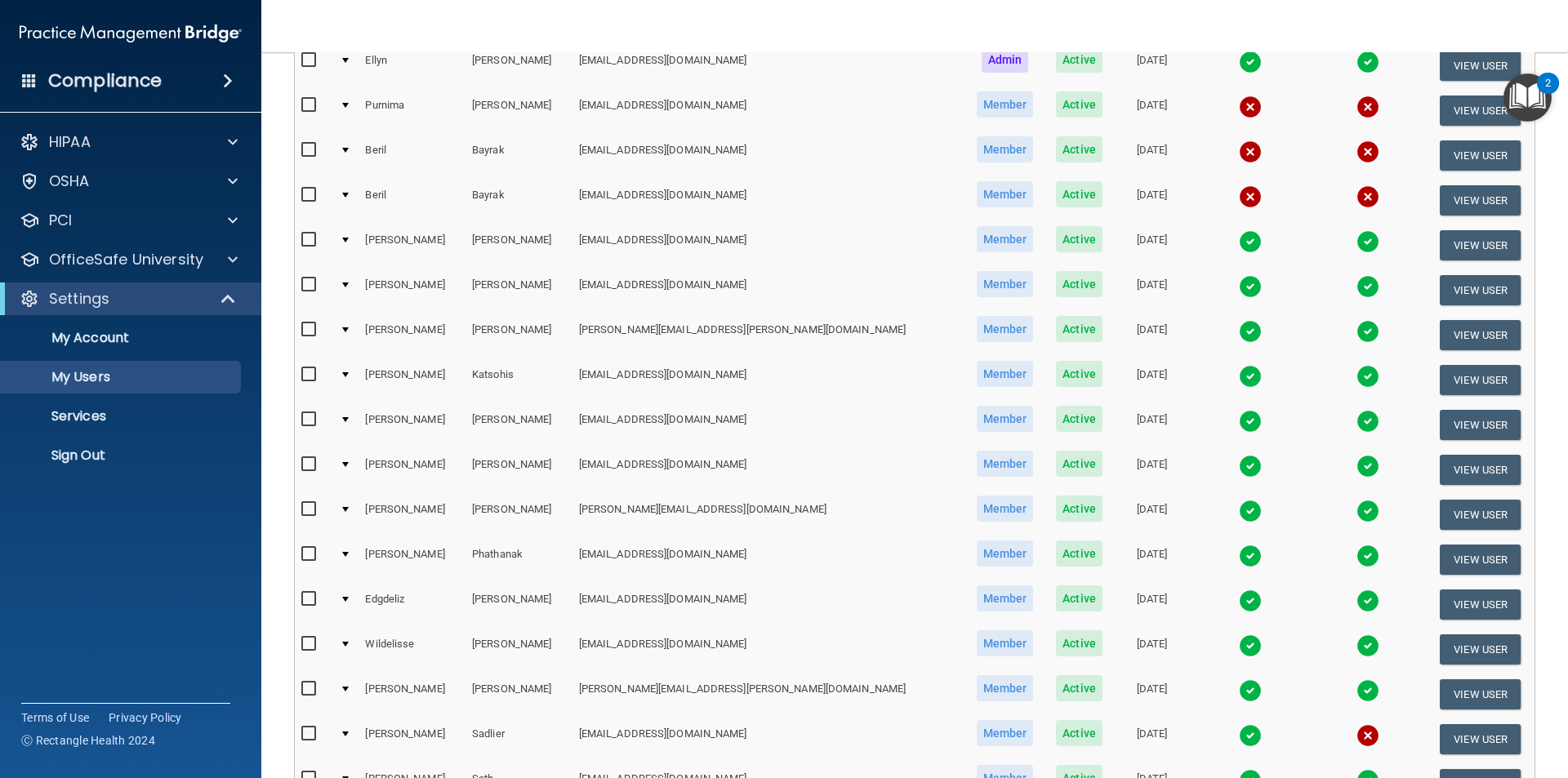
scroll to position [82, 0]
